Goal: Task Accomplishment & Management: Complete application form

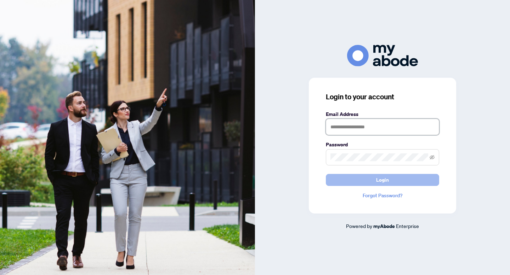
type input "**********"
click at [388, 177] on span "Login" at bounding box center [382, 180] width 13 height 11
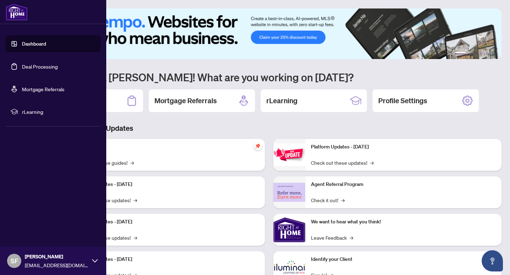
click at [22, 68] on link "Deal Processing" at bounding box center [40, 66] width 36 height 6
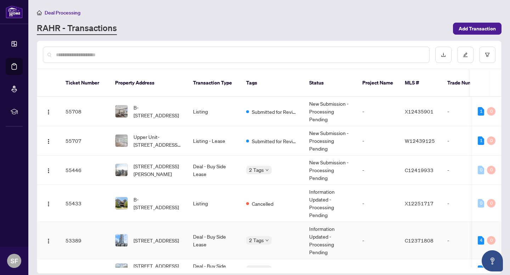
click at [182, 230] on td "[STREET_ADDRESS]" at bounding box center [148, 240] width 78 height 37
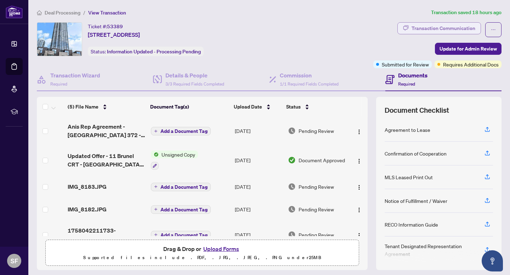
click at [447, 29] on div "Transaction Communication" at bounding box center [443, 28] width 64 height 11
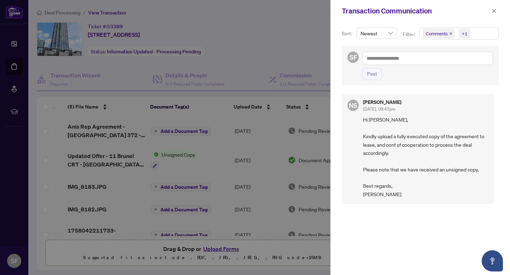
click at [302, 58] on div at bounding box center [255, 137] width 510 height 275
click at [199, 255] on div at bounding box center [255, 137] width 510 height 275
click at [494, 11] on icon "close" at bounding box center [494, 11] width 4 height 4
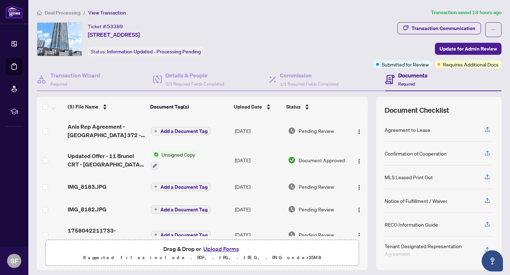
click at [226, 245] on button "Upload Forms" at bounding box center [221, 249] width 40 height 9
click at [220, 246] on button "Upload Forms" at bounding box center [221, 249] width 40 height 9
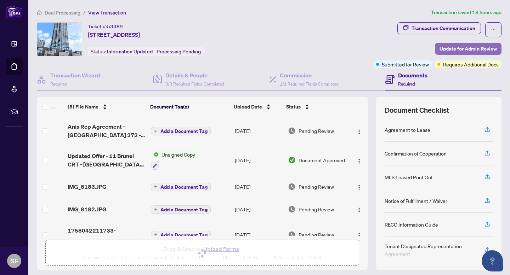
click at [458, 51] on span "Update for Admin Review" at bounding box center [467, 48] width 57 height 11
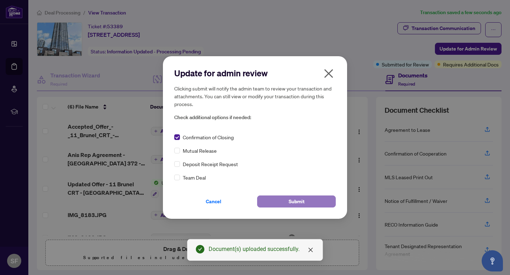
click at [274, 199] on button "Submit" at bounding box center [296, 202] width 79 height 12
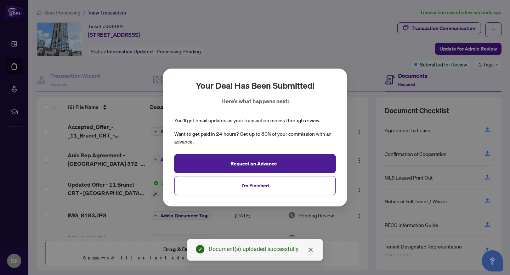
click at [24, 67] on div "Your deal has been submitted! Here’s what happens next: You’ll get email update…" at bounding box center [255, 137] width 510 height 275
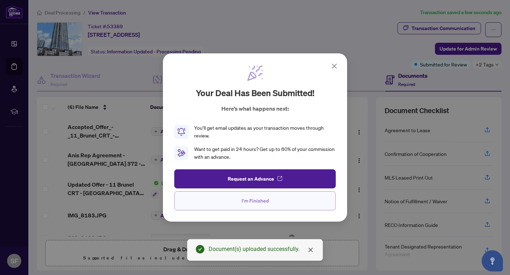
click at [276, 201] on button "I'm Finished" at bounding box center [254, 201] width 161 height 19
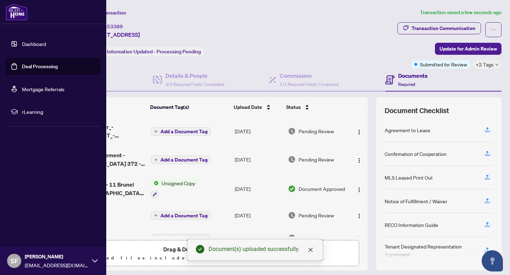
click at [26, 69] on link "Deal Processing" at bounding box center [40, 66] width 36 height 6
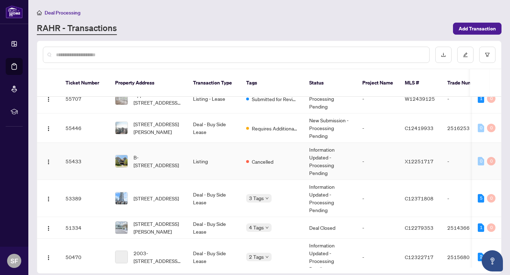
scroll to position [43, 0]
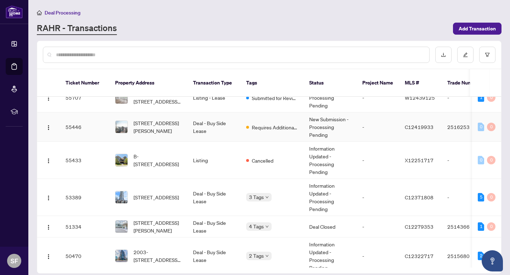
click at [256, 126] on td "Requires Additional Docs" at bounding box center [271, 127] width 63 height 29
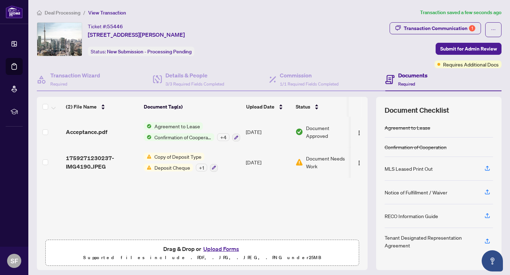
click at [221, 249] on button "Upload Forms" at bounding box center [221, 249] width 40 height 9
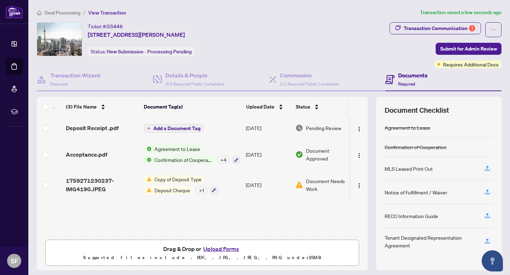
click at [214, 248] on button "Upload Forms" at bounding box center [221, 249] width 40 height 9
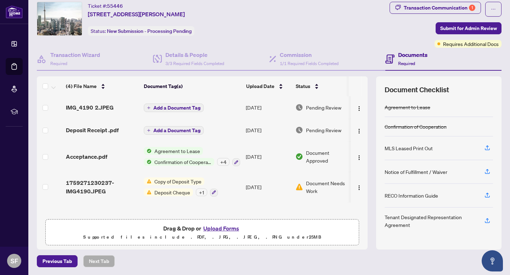
click at [136, 156] on div "Acceptance.pdf" at bounding box center [102, 157] width 72 height 8
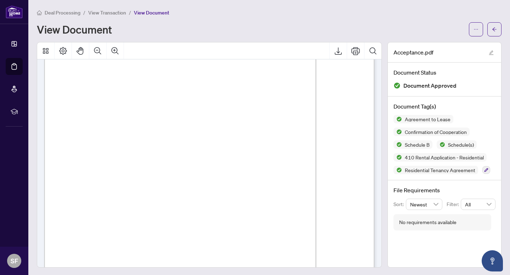
scroll to position [1806, 0]
click at [491, 29] on button "button" at bounding box center [494, 29] width 14 height 14
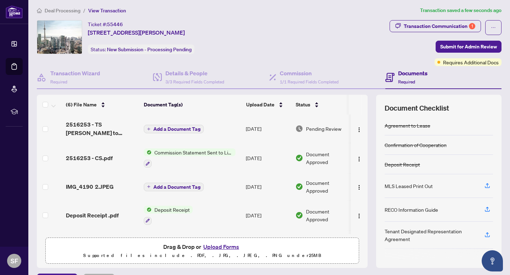
click at [109, 123] on span "2516253 - TS [PERSON_NAME] to review.pdf" at bounding box center [102, 128] width 72 height 17
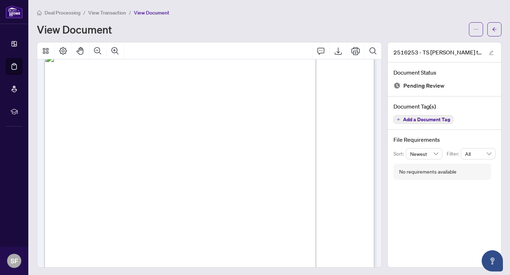
scroll to position [15, 0]
click at [495, 24] on span "button" at bounding box center [494, 29] width 5 height 11
